Goal: Information Seeking & Learning: Learn about a topic

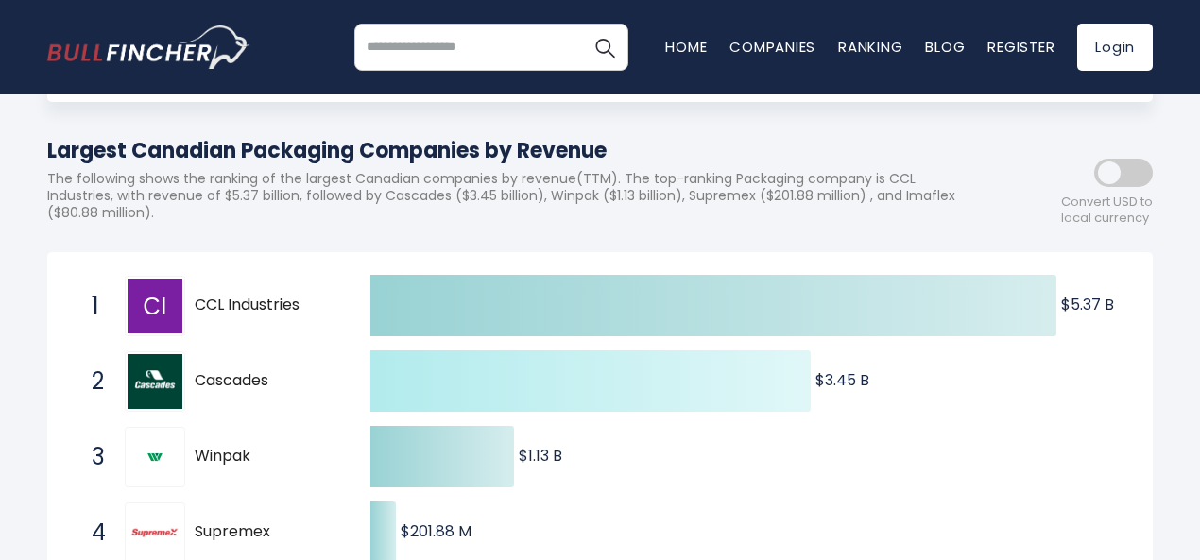
scroll to position [187, 0]
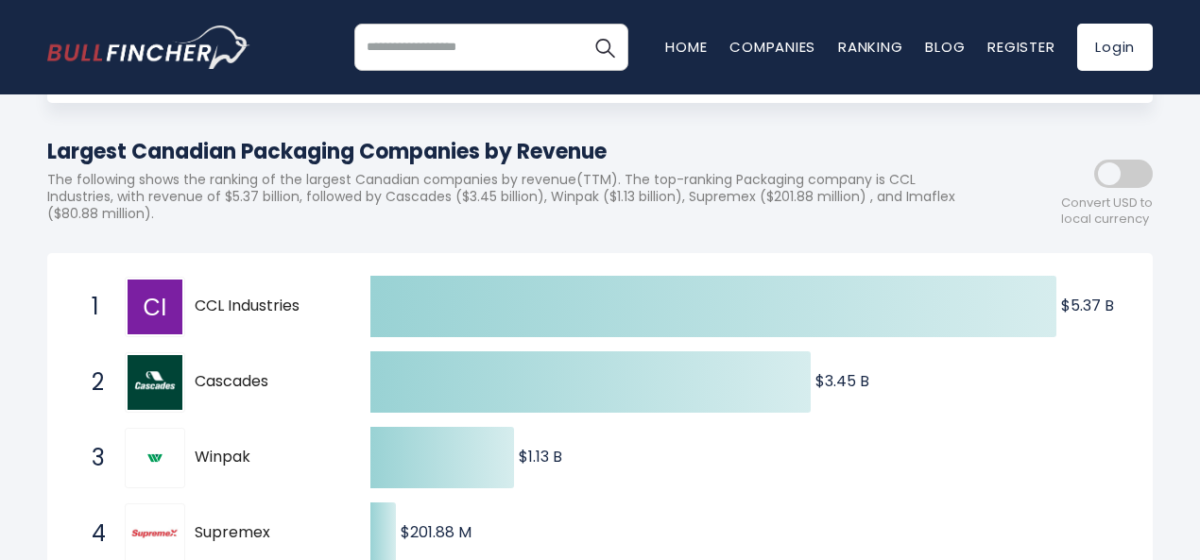
drag, startPoint x: 304, startPoint y: 318, endPoint x: 195, endPoint y: 311, distance: 109.8
click at [195, 311] on span "CCL Industries" at bounding box center [266, 307] width 143 height 20
drag, startPoint x: 195, startPoint y: 311, endPoint x: 245, endPoint y: 309, distance: 50.1
click at [245, 309] on span "CCL Industries" at bounding box center [266, 307] width 143 height 20
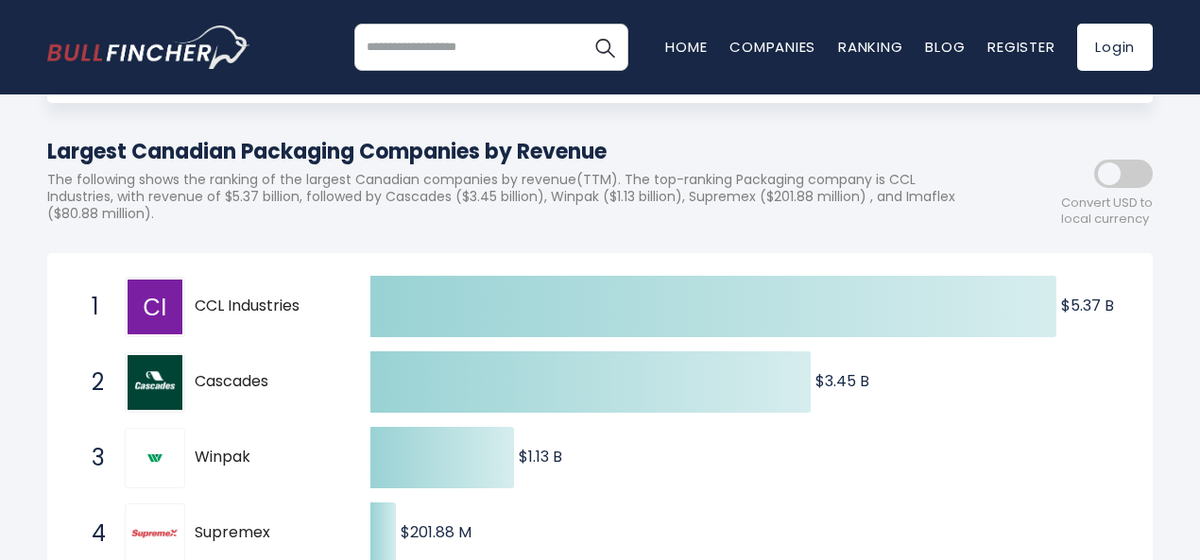
click at [245, 309] on span "CCL Industries" at bounding box center [266, 307] width 143 height 20
drag, startPoint x: 121, startPoint y: 307, endPoint x: 178, endPoint y: 313, distance: 57.0
click at [178, 313] on div "1 CCL Industries [DOMAIN_NAME]" at bounding box center [209, 307] width 255 height 60
click at [178, 313] on img at bounding box center [155, 307] width 55 height 55
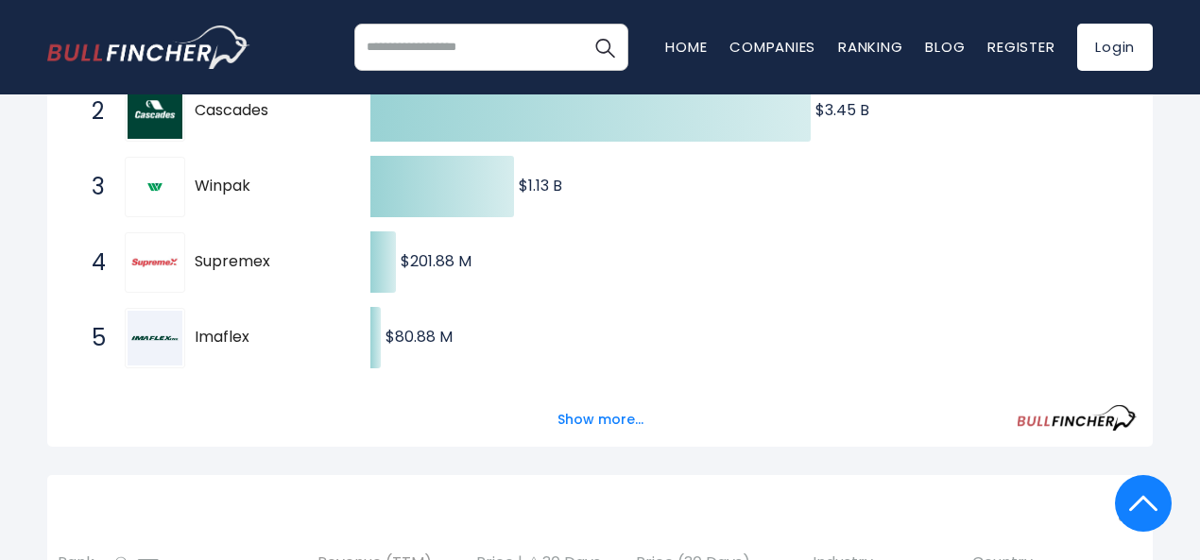
scroll to position [538, 0]
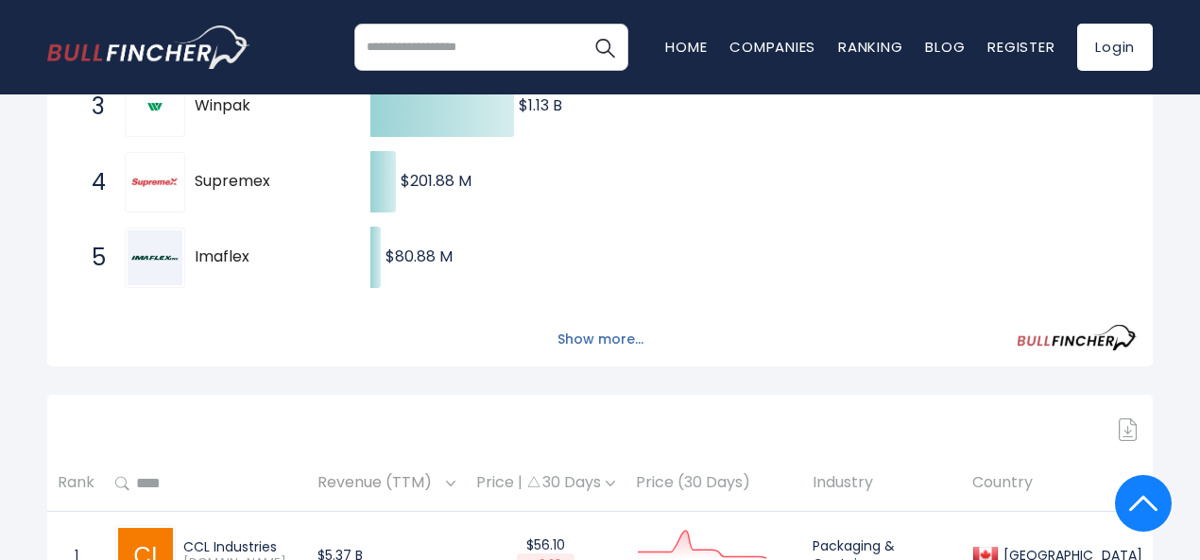
click at [601, 352] on button "Show more..." at bounding box center [600, 339] width 109 height 31
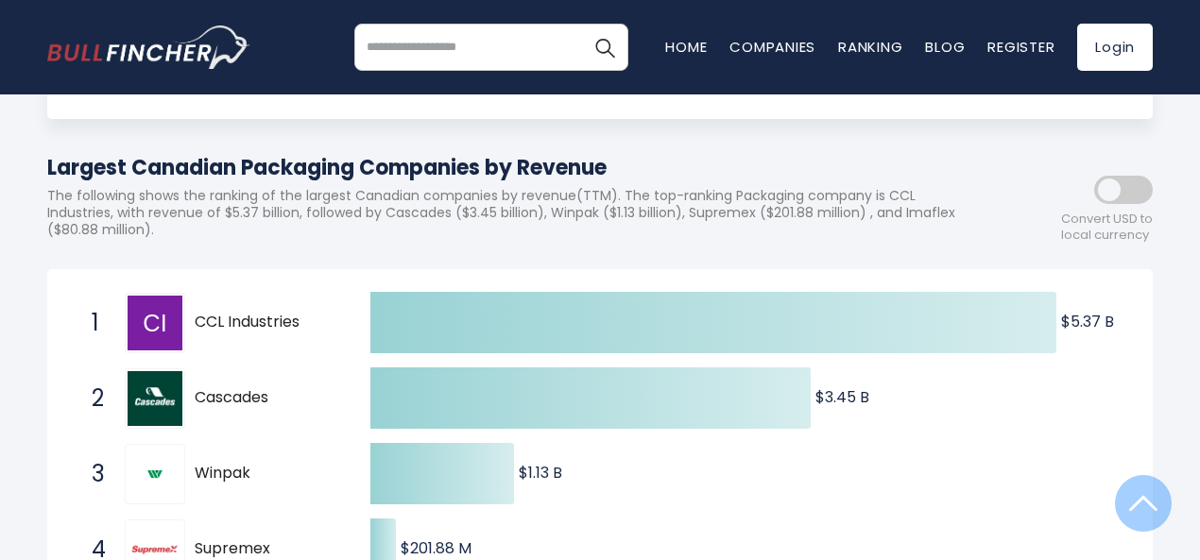
scroll to position [165, 0]
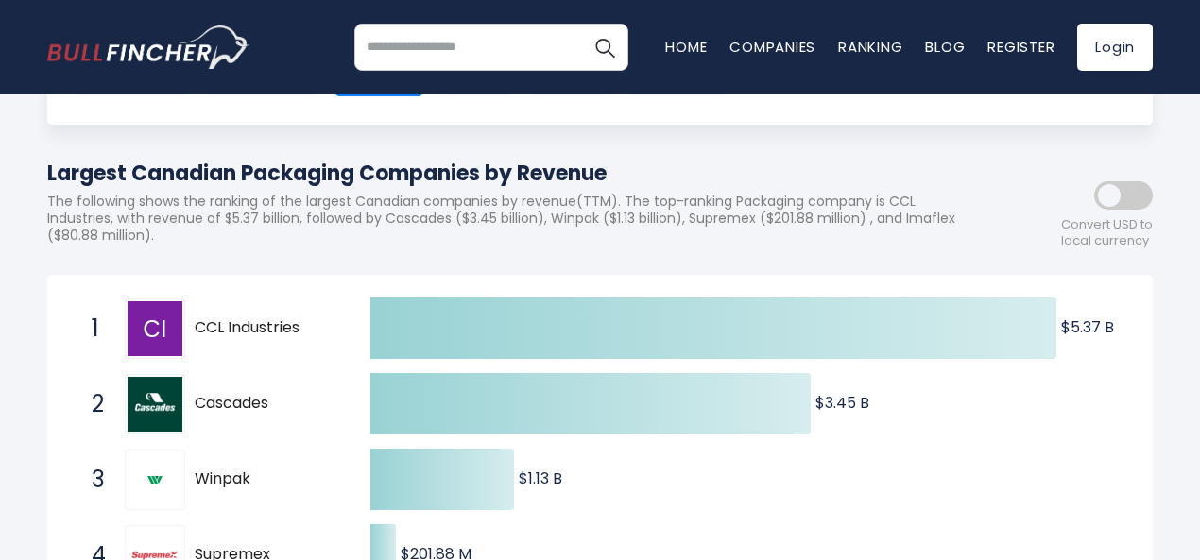
drag, startPoint x: 302, startPoint y: 337, endPoint x: 143, endPoint y: 338, distance: 159.7
click at [143, 338] on div "1 CCL Industries [DOMAIN_NAME]" at bounding box center [209, 329] width 255 height 60
drag, startPoint x: 142, startPoint y: 218, endPoint x: 247, endPoint y: 221, distance: 104.9
click at [247, 221] on p "The following shows the ranking of the largest Canadian companies by revenue(TT…" at bounding box center [514, 219] width 935 height 52
